Goal: Task Accomplishment & Management: Use online tool/utility

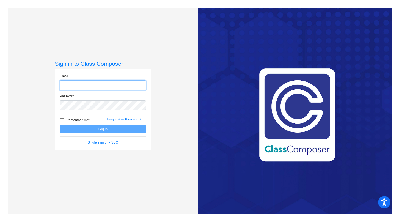
type input "[EMAIL_ADDRESS][DOMAIN_NAME]"
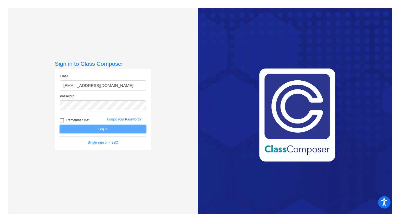
click at [88, 129] on button "Log In" at bounding box center [103, 129] width 86 height 8
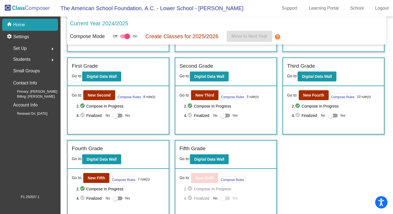
scroll to position [86, 0]
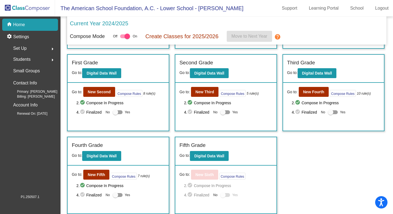
click at [129, 142] on div "Fourth Grade" at bounding box center [118, 146] width 93 height 10
click at [106, 153] on button "Digital Data Wall" at bounding box center [101, 156] width 39 height 10
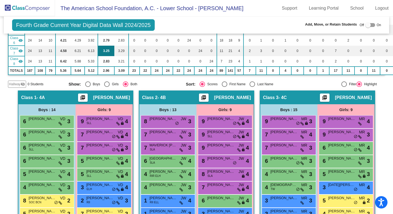
scroll to position [124, 0]
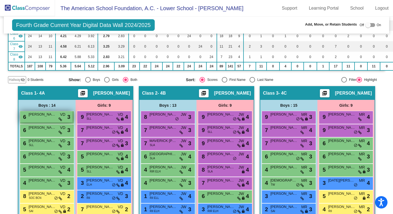
drag, startPoint x: 54, startPoint y: 126, endPoint x: 48, endPoint y: 126, distance: 5.8
click at [48, 117] on span "[PERSON_NAME]" at bounding box center [43, 115] width 28 height 6
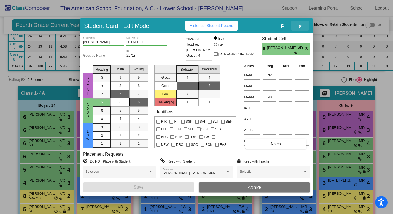
click at [302, 24] on icon "button" at bounding box center [300, 26] width 3 height 4
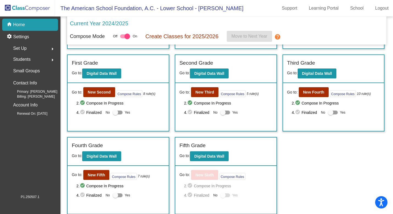
scroll to position [86, 0]
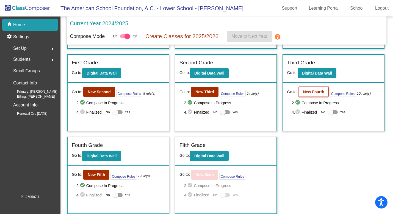
click at [321, 92] on b "New Fourth" at bounding box center [313, 92] width 21 height 4
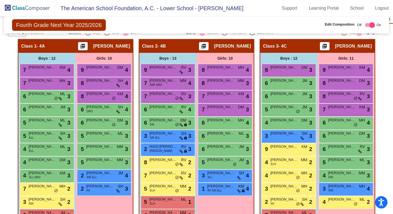
scroll to position [173, 0]
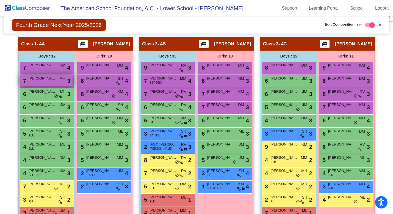
click at [52, 82] on div "7 [PERSON_NAME] MH lock do_not_disturb_alt 3" at bounding box center [46, 80] width 53 height 11
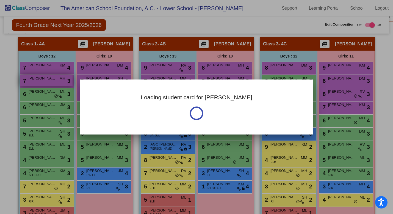
click at [52, 82] on div at bounding box center [196, 107] width 393 height 214
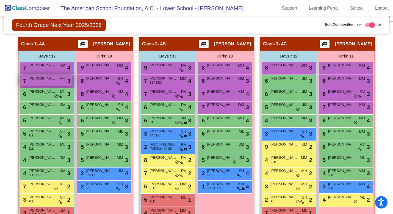
click at [52, 82] on div "7 [PERSON_NAME] MH lock do_not_disturb_alt 3" at bounding box center [46, 80] width 53 height 11
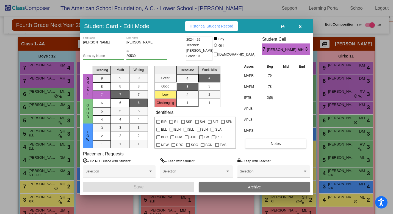
click at [273, 171] on span at bounding box center [271, 173] width 63 height 4
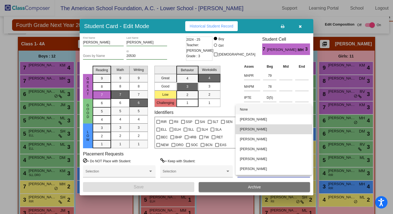
click at [274, 132] on span "[PERSON_NAME]" at bounding box center [274, 129] width 68 height 10
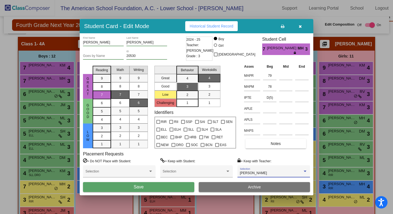
click at [157, 187] on button "Save" at bounding box center [138, 187] width 111 height 10
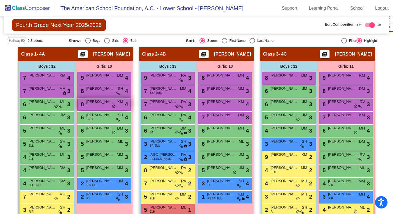
scroll to position [164, 0]
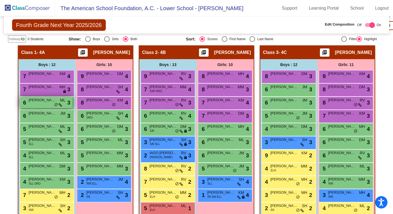
click at [47, 105] on div "6 [PERSON_NAME] ML lock do_not_disturb_alt 3" at bounding box center [46, 102] width 53 height 11
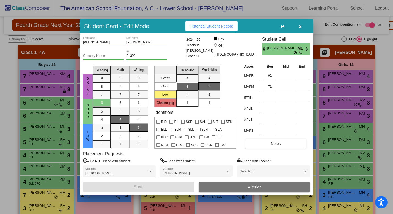
click at [284, 171] on span at bounding box center [271, 173] width 63 height 4
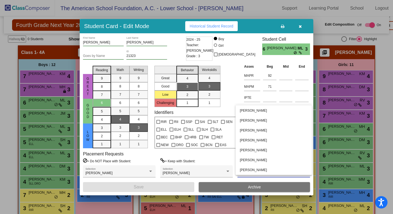
scroll to position [0, 0]
click at [300, 26] on div at bounding box center [196, 107] width 393 height 214
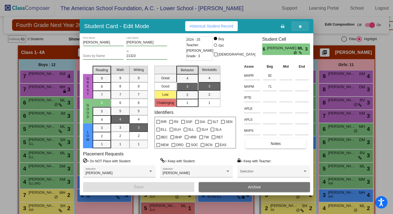
click at [300, 26] on icon "button" at bounding box center [300, 26] width 3 height 4
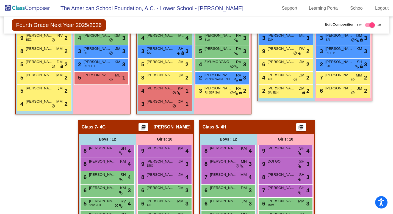
scroll to position [487, 0]
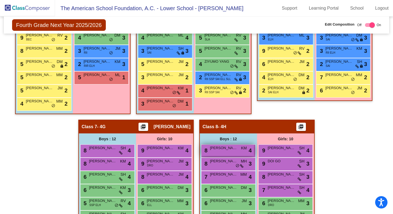
click at [236, 150] on span "[PERSON_NAME]" at bounding box center [224, 148] width 28 height 6
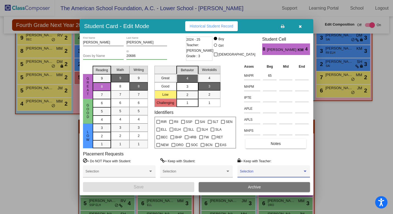
click at [284, 173] on span at bounding box center [271, 173] width 63 height 4
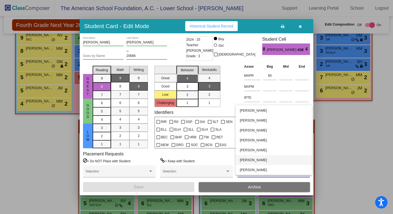
scroll to position [0, 0]
click at [346, 140] on div at bounding box center [196, 107] width 393 height 214
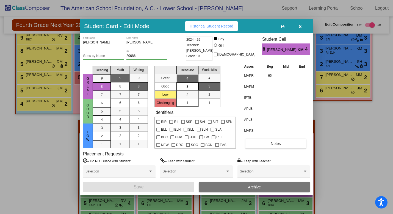
click at [301, 26] on icon "button" at bounding box center [300, 26] width 3 height 4
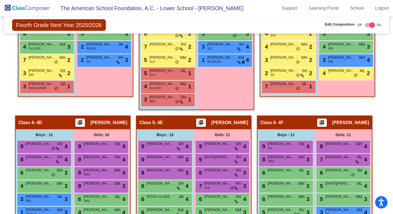
scroll to position [299, 0]
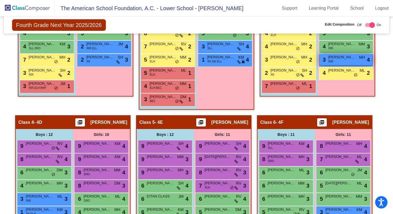
click at [351, 58] on span "[PERSON_NAME]" at bounding box center [342, 57] width 28 height 6
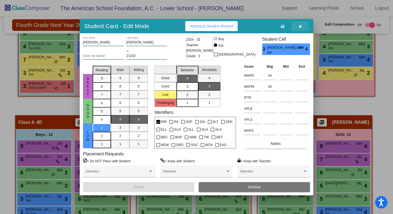
click at [302, 26] on button "button" at bounding box center [301, 26] width 18 height 10
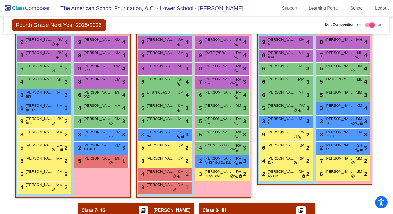
scroll to position [405, 0]
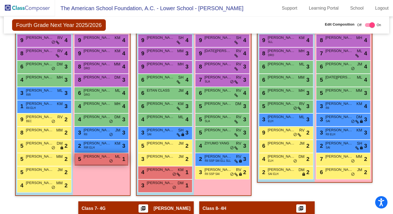
click at [100, 160] on div "5 [PERSON_NAME] ML lock do_not_disturb_alt 1" at bounding box center [101, 158] width 53 height 11
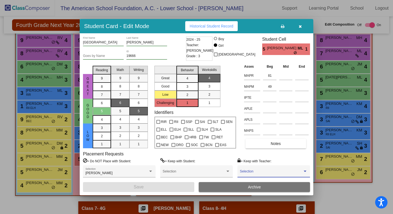
click at [259, 171] on span at bounding box center [271, 173] width 63 height 4
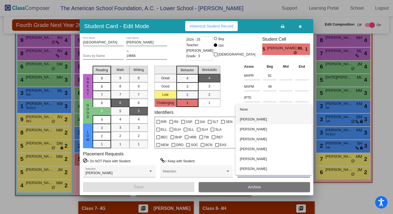
click at [265, 121] on span "[PERSON_NAME]" at bounding box center [274, 119] width 68 height 10
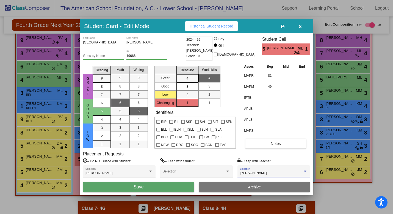
click at [179, 188] on button "Save" at bounding box center [138, 187] width 111 height 10
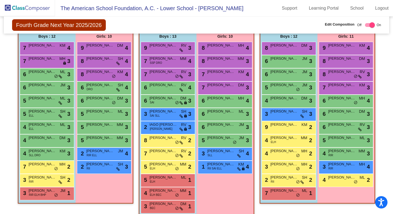
scroll to position [190, 0]
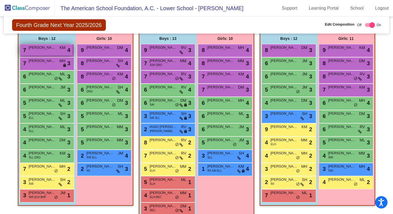
click at [53, 49] on span "[PERSON_NAME]" at bounding box center [43, 48] width 28 height 6
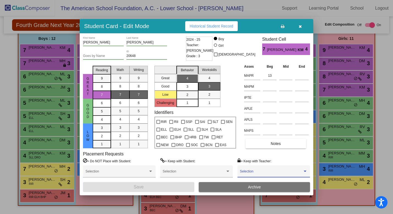
click at [262, 173] on span at bounding box center [271, 173] width 63 height 4
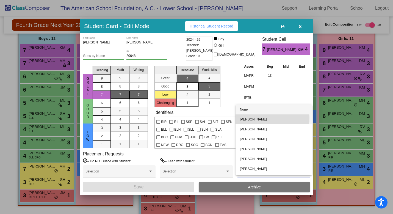
click at [266, 119] on span "[PERSON_NAME]" at bounding box center [274, 119] width 68 height 10
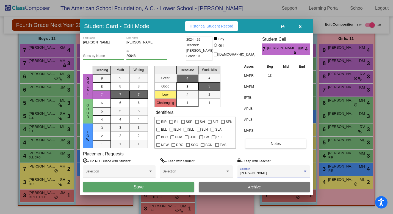
click at [165, 188] on button "Save" at bounding box center [138, 187] width 111 height 10
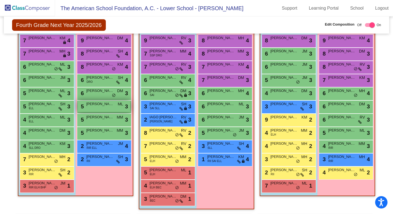
scroll to position [200, 0]
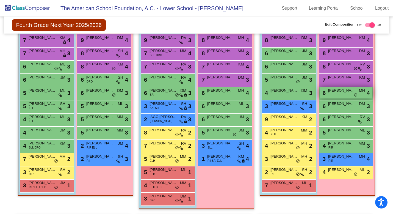
click at [337, 93] on span "[PERSON_NAME]" at bounding box center [342, 91] width 28 height 6
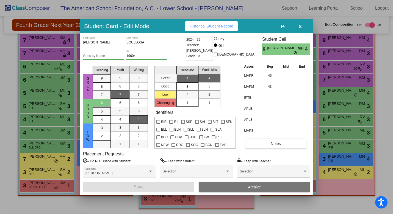
click at [267, 170] on div "Selection" at bounding box center [274, 173] width 68 height 10
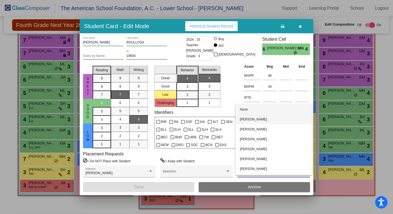
click at [262, 121] on span "[PERSON_NAME]" at bounding box center [274, 119] width 68 height 10
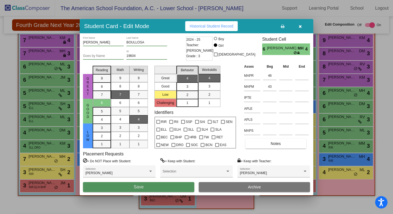
click at [160, 187] on button "Save" at bounding box center [138, 187] width 111 height 10
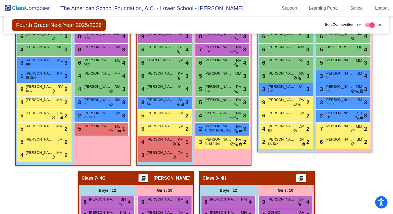
scroll to position [434, 0]
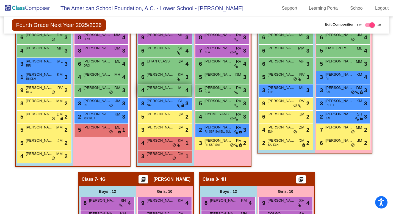
click at [169, 89] on span "[PERSON_NAME]" at bounding box center [161, 88] width 28 height 6
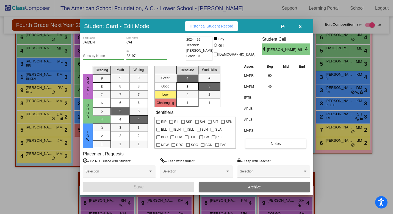
click at [250, 170] on div "Selection" at bounding box center [274, 173] width 68 height 10
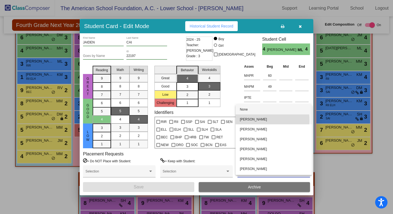
click at [252, 120] on span "[PERSON_NAME]" at bounding box center [274, 119] width 68 height 10
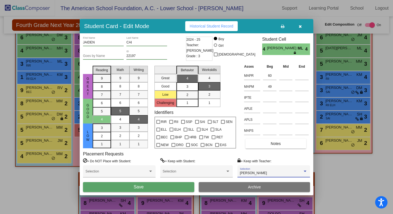
click at [171, 187] on button "Save" at bounding box center [138, 187] width 111 height 10
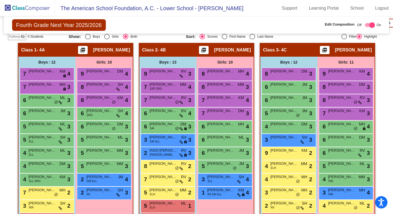
scroll to position [169, 0]
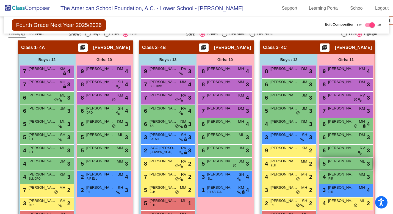
click at [343, 164] on div "5 [PERSON_NAME] ML lock do_not_disturb_alt 3" at bounding box center [346, 163] width 53 height 11
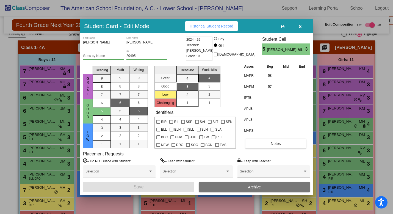
click at [280, 171] on span at bounding box center [271, 173] width 63 height 4
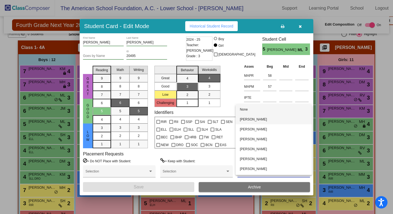
click at [273, 121] on span "[PERSON_NAME]" at bounding box center [274, 119] width 68 height 10
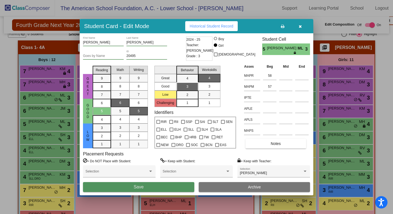
click at [169, 186] on button "Save" at bounding box center [138, 187] width 111 height 10
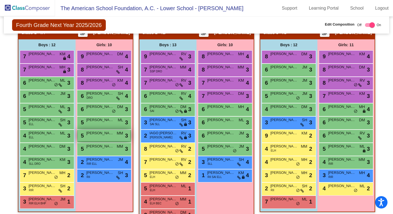
scroll to position [182, 0]
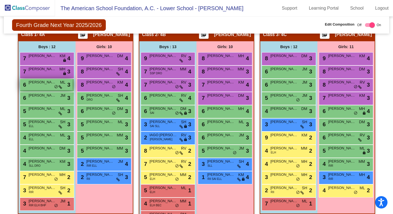
click at [47, 86] on div "6 [PERSON_NAME] ML lock do_not_disturb_alt 3" at bounding box center [46, 84] width 53 height 11
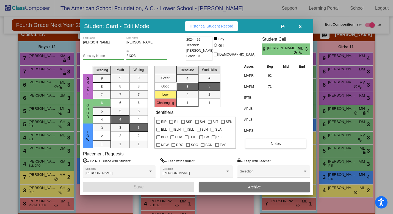
click at [264, 171] on div "Selection" at bounding box center [274, 173] width 68 height 10
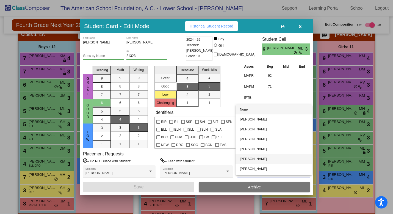
click at [260, 158] on span "[PERSON_NAME]" at bounding box center [274, 159] width 68 height 10
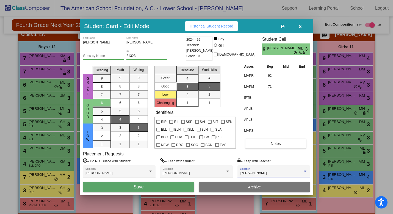
click at [181, 185] on button "Save" at bounding box center [138, 187] width 111 height 10
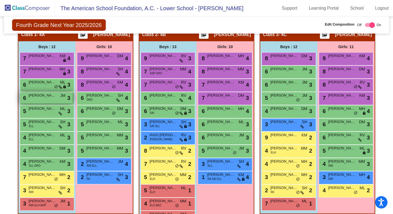
click at [54, 100] on div "6 [PERSON_NAME] JM lock do_not_disturb_alt 3" at bounding box center [46, 97] width 53 height 11
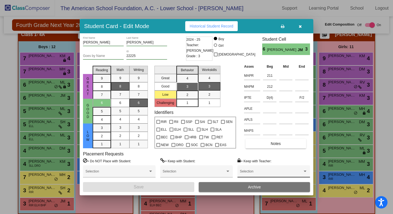
click at [260, 173] on span at bounding box center [271, 173] width 63 height 4
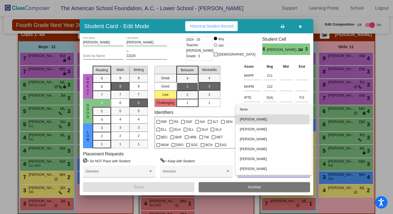
click at [262, 120] on span "[PERSON_NAME]" at bounding box center [274, 119] width 68 height 10
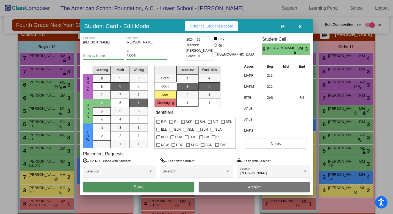
click at [174, 188] on button "Save" at bounding box center [138, 187] width 111 height 10
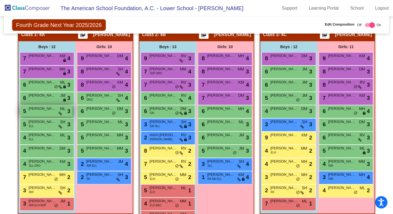
click at [59, 114] on icon at bounding box center [61, 114] width 4 height 4
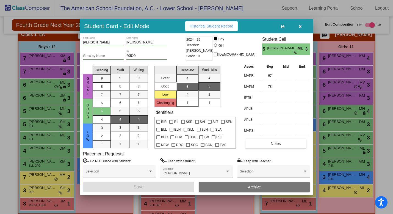
click at [268, 174] on span at bounding box center [271, 173] width 63 height 4
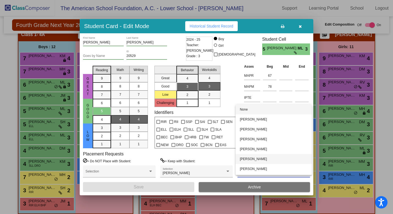
click at [259, 158] on span "[PERSON_NAME]" at bounding box center [274, 159] width 68 height 10
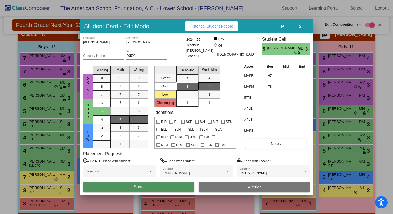
click at [166, 187] on button "Save" at bounding box center [138, 187] width 111 height 10
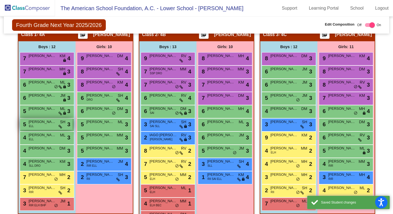
click at [51, 122] on span "[PERSON_NAME]" at bounding box center [43, 122] width 28 height 6
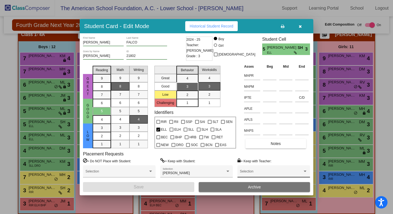
click at [266, 170] on div "Selection" at bounding box center [274, 173] width 68 height 10
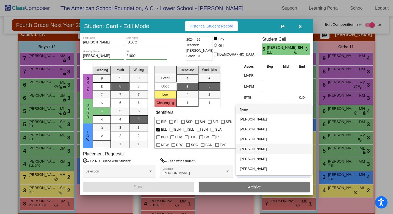
scroll to position [9, 0]
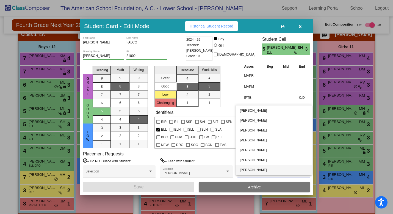
click at [260, 171] on span "[PERSON_NAME]" at bounding box center [274, 170] width 68 height 10
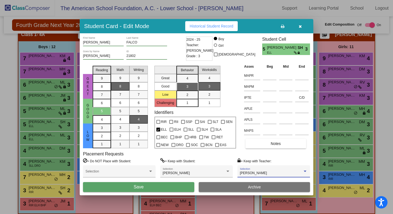
click at [165, 186] on button "Save" at bounding box center [138, 187] width 111 height 10
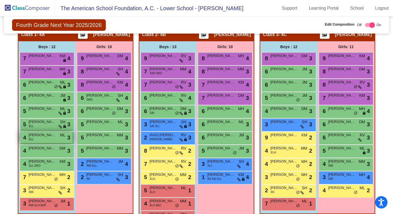
click at [53, 138] on div "4 [PERSON_NAME] [PERSON_NAME] lock do_not_disturb_alt 3" at bounding box center [46, 137] width 53 height 11
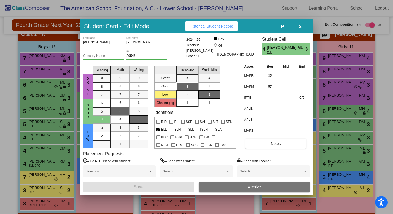
click at [263, 169] on div "Selection" at bounding box center [274, 173] width 68 height 10
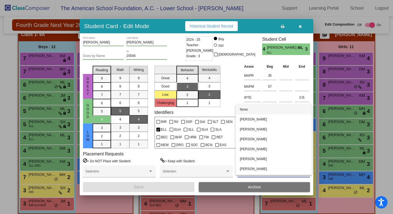
click at [301, 26] on div at bounding box center [196, 107] width 393 height 214
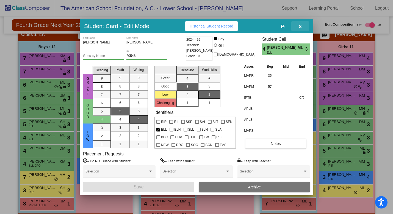
click at [300, 26] on icon "button" at bounding box center [300, 26] width 3 height 4
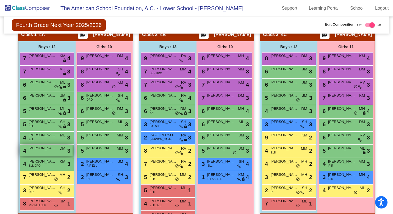
click at [45, 152] on div "4 [PERSON_NAME] DM lock do_not_disturb_alt 3" at bounding box center [46, 150] width 53 height 11
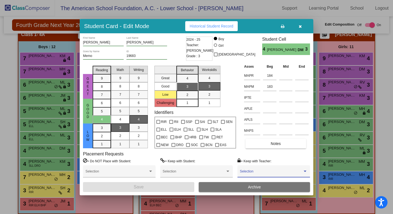
click at [252, 173] on span at bounding box center [271, 173] width 63 height 4
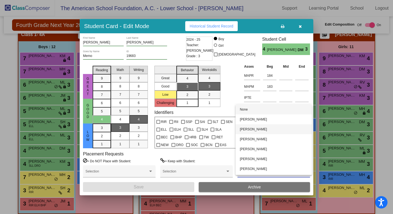
click at [251, 130] on span "[PERSON_NAME]" at bounding box center [274, 129] width 68 height 10
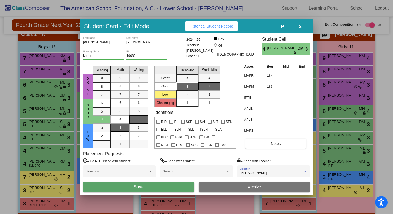
click at [165, 186] on button "Save" at bounding box center [138, 187] width 111 height 10
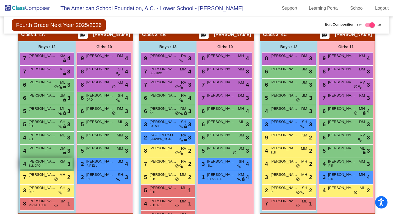
click at [50, 165] on div "4 [PERSON_NAME] SLL DRO KM lock do_not_disturb_alt 3" at bounding box center [46, 163] width 53 height 11
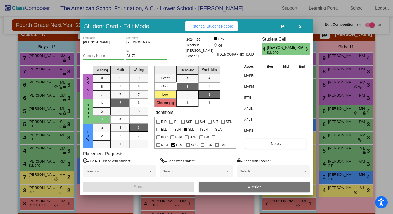
click at [302, 27] on button "button" at bounding box center [301, 26] width 18 height 10
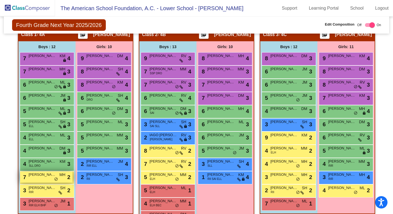
click at [46, 179] on div "7 [PERSON_NAME] MH lock do_not_disturb_alt 2" at bounding box center [46, 176] width 53 height 11
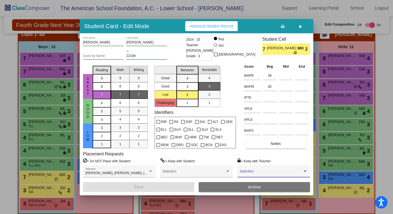
click at [269, 173] on span at bounding box center [271, 173] width 63 height 4
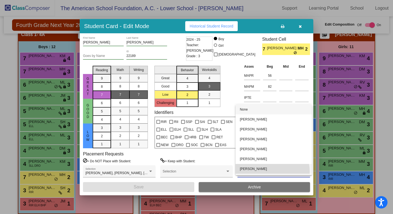
click at [269, 171] on span "[PERSON_NAME]" at bounding box center [274, 169] width 68 height 10
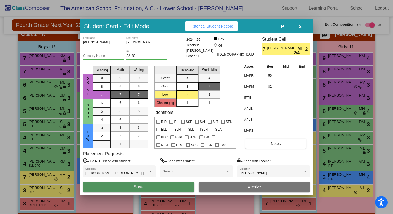
click at [173, 187] on button "Save" at bounding box center [138, 187] width 111 height 10
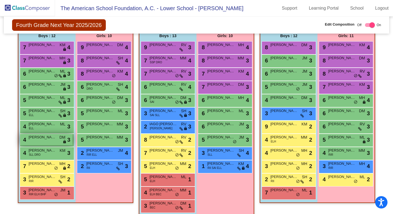
scroll to position [193, 0]
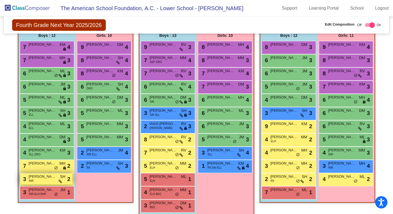
click at [50, 181] on div "3 [PERSON_NAME] RIR SH lock do_not_disturb_alt 2" at bounding box center [46, 178] width 53 height 11
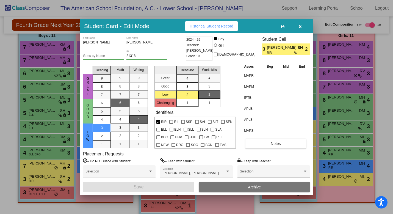
click at [254, 172] on span at bounding box center [271, 173] width 63 height 4
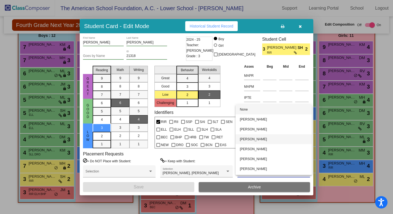
click at [256, 140] on span "[PERSON_NAME]" at bounding box center [274, 139] width 68 height 10
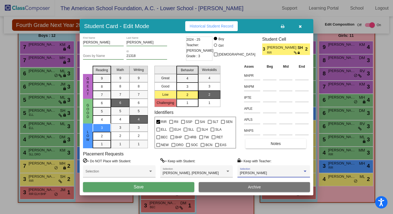
click at [182, 185] on button "Save" at bounding box center [138, 187] width 111 height 10
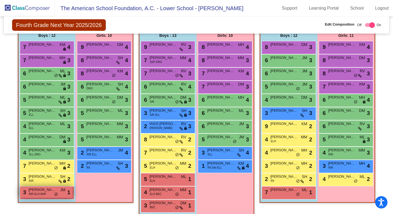
click at [45, 192] on div "3 [PERSON_NAME] RIR ELH BHP JM lock do_not_disturb_alt 1" at bounding box center [46, 192] width 53 height 11
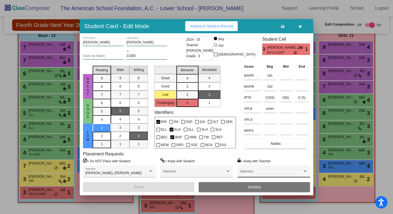
click at [269, 171] on div "Selection" at bounding box center [274, 173] width 68 height 10
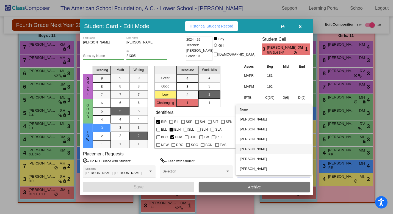
scroll to position [0, 0]
click at [292, 32] on div at bounding box center [196, 107] width 393 height 214
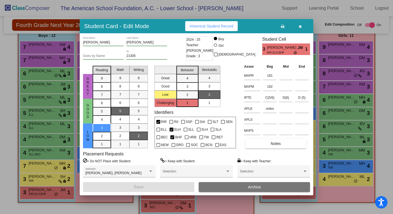
click at [300, 27] on icon "button" at bounding box center [300, 26] width 3 height 4
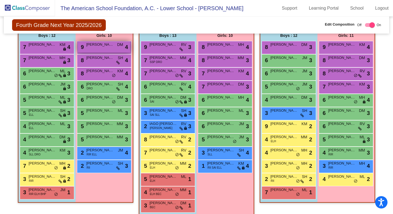
click at [111, 52] on div "9 [PERSON_NAME] DM lock do_not_disturb_alt 4" at bounding box center [104, 46] width 53 height 11
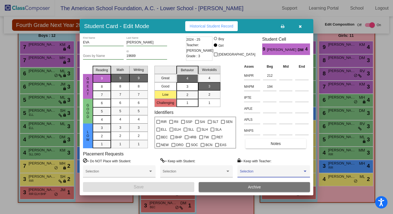
click at [259, 173] on span at bounding box center [271, 173] width 63 height 4
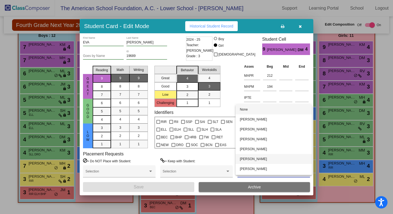
scroll to position [2, 0]
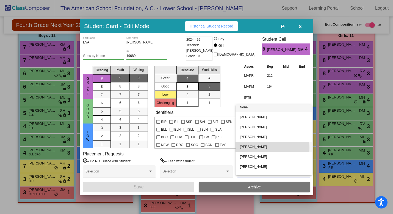
click at [259, 148] on span "[PERSON_NAME]" at bounding box center [274, 147] width 68 height 10
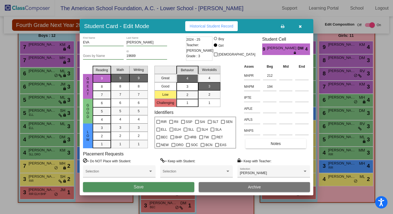
click at [161, 185] on button "Save" at bounding box center [138, 187] width 111 height 10
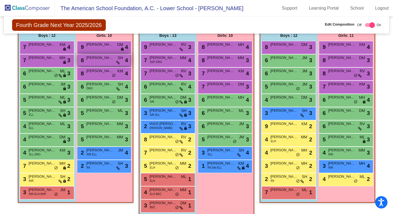
click at [105, 64] on div "8 [PERSON_NAME] SH lock do_not_disturb_alt 4" at bounding box center [104, 59] width 53 height 11
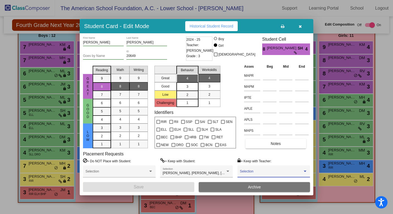
click at [268, 172] on span at bounding box center [271, 173] width 63 height 4
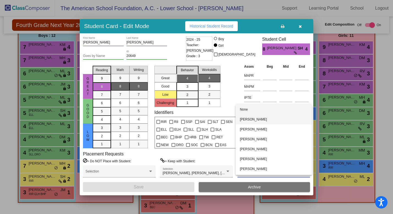
click at [264, 120] on span "[PERSON_NAME]" at bounding box center [274, 119] width 68 height 10
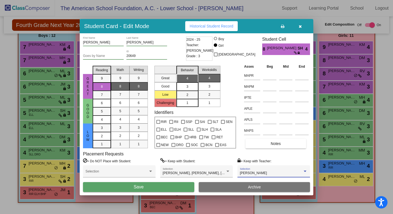
click at [151, 188] on button "Save" at bounding box center [138, 187] width 111 height 10
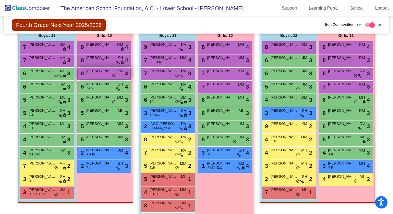
click at [103, 76] on div "8 [PERSON_NAME] KM lock do_not_disturb_alt 4" at bounding box center [104, 73] width 53 height 11
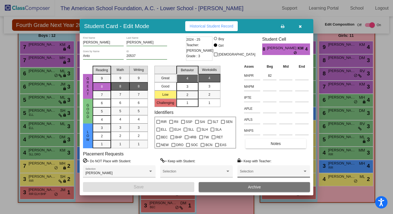
click at [264, 171] on span at bounding box center [271, 173] width 63 height 4
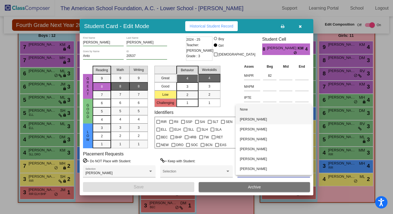
click at [262, 120] on span "[PERSON_NAME]" at bounding box center [274, 119] width 68 height 10
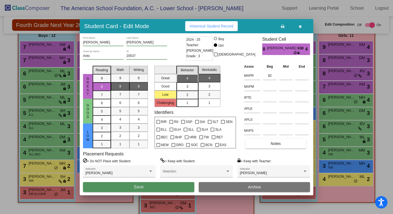
click at [171, 187] on button "Save" at bounding box center [138, 187] width 111 height 10
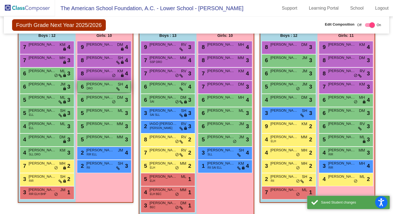
click at [108, 89] on div "6 [PERSON_NAME] DRO SH lock do_not_disturb_alt 4" at bounding box center [104, 86] width 53 height 11
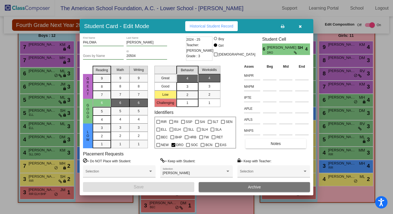
click at [300, 26] on icon "button" at bounding box center [300, 26] width 3 height 4
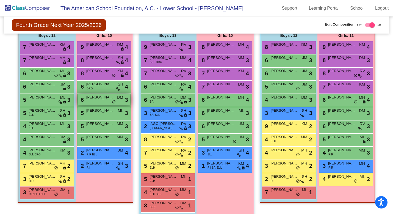
click at [102, 101] on div "6 [PERSON_NAME] DM lock do_not_disturb_alt 3" at bounding box center [104, 99] width 53 height 11
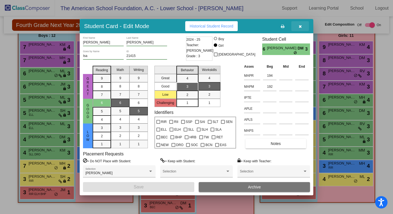
click at [302, 28] on button "button" at bounding box center [301, 26] width 18 height 10
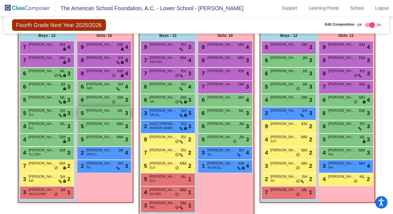
click at [108, 114] on div "5 [PERSON_NAME] ML lock do_not_disturb_alt 3" at bounding box center [104, 112] width 53 height 11
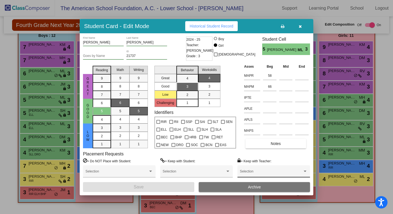
click at [254, 172] on span at bounding box center [271, 173] width 63 height 4
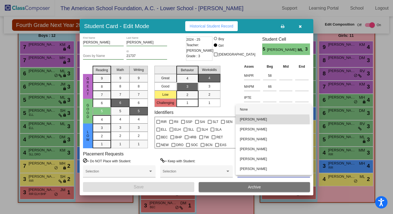
click at [258, 121] on span "[PERSON_NAME]" at bounding box center [274, 119] width 68 height 10
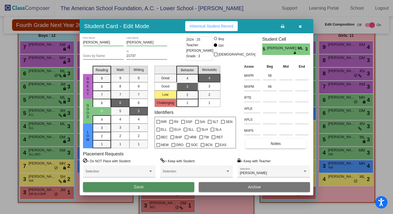
click at [168, 186] on button "Save" at bounding box center [138, 187] width 111 height 10
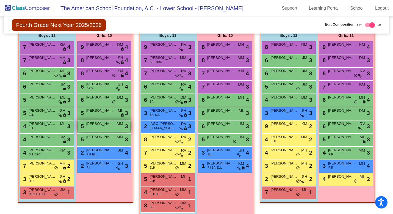
click at [111, 128] on div "5 [PERSON_NAME] MM lock do_not_disturb_alt 3" at bounding box center [104, 126] width 53 height 11
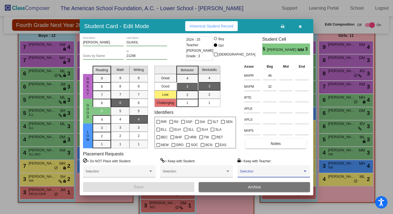
click at [257, 173] on span at bounding box center [271, 173] width 63 height 4
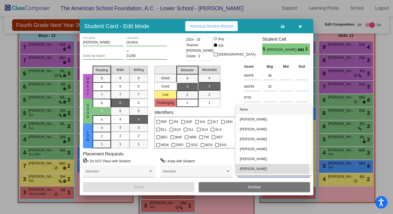
click at [257, 171] on span "[PERSON_NAME]" at bounding box center [274, 169] width 68 height 10
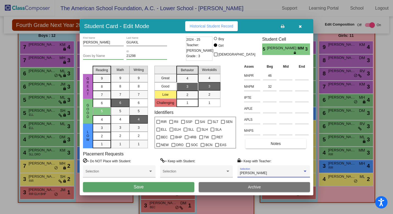
click at [178, 185] on button "Save" at bounding box center [138, 187] width 111 height 10
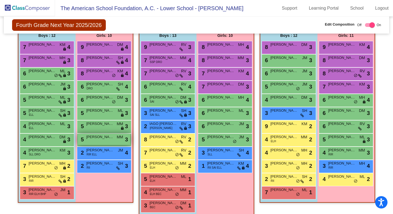
click at [111, 143] on div "5 [PERSON_NAME] MM lock do_not_disturb_alt 3" at bounding box center [104, 139] width 53 height 11
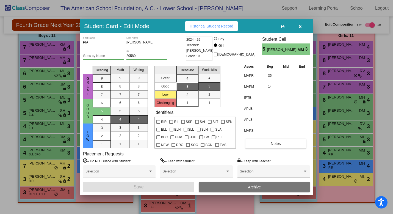
click at [278, 172] on span at bounding box center [271, 173] width 63 height 4
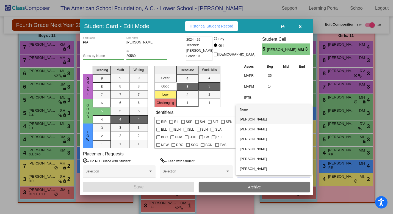
click at [273, 119] on span "[PERSON_NAME]" at bounding box center [274, 119] width 68 height 10
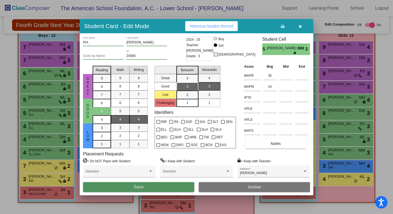
click at [177, 188] on button "Save" at bounding box center [138, 187] width 111 height 10
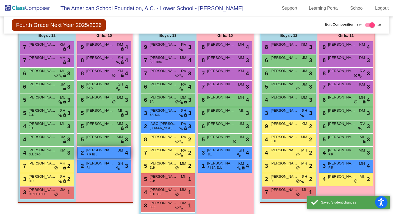
click at [111, 153] on div "2 [PERSON_NAME] RIR [PERSON_NAME] lock do_not_disturb_alt 4" at bounding box center [104, 152] width 53 height 11
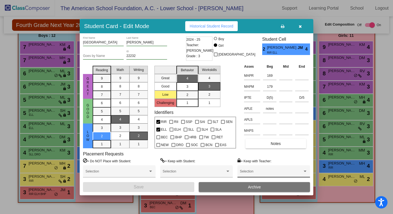
click at [258, 173] on span at bounding box center [271, 173] width 63 height 4
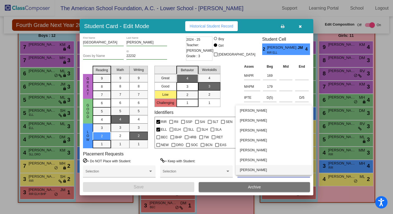
click at [258, 170] on span "[PERSON_NAME]" at bounding box center [274, 170] width 68 height 10
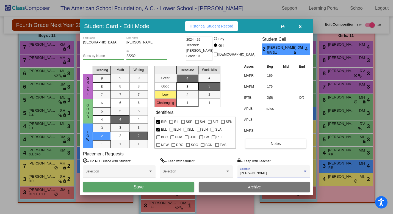
click at [184, 186] on button "Save" at bounding box center [138, 187] width 111 height 10
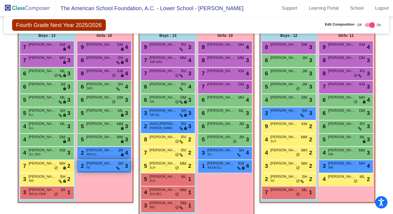
click at [110, 166] on div "2 [PERSON_NAME] RII SH lock do_not_disturb_alt 3" at bounding box center [104, 165] width 53 height 11
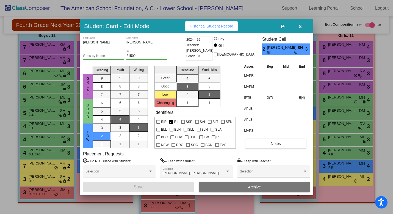
click at [260, 171] on span at bounding box center [271, 173] width 63 height 4
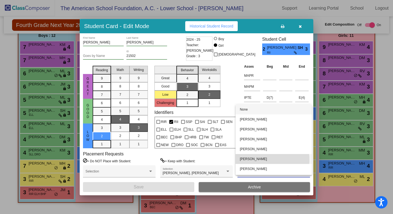
click at [260, 160] on span "[PERSON_NAME]" at bounding box center [274, 159] width 68 height 10
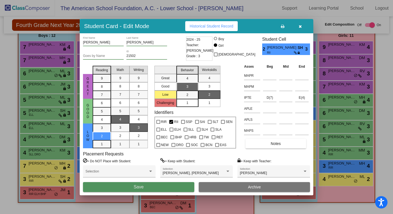
click at [144, 188] on button "Save" at bounding box center [138, 187] width 111 height 10
